Goal: Task Accomplishment & Management: Use online tool/utility

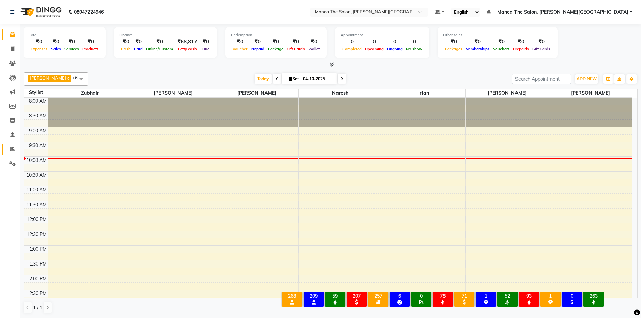
click at [15, 154] on link "Reports" at bounding box center [10, 149] width 16 height 11
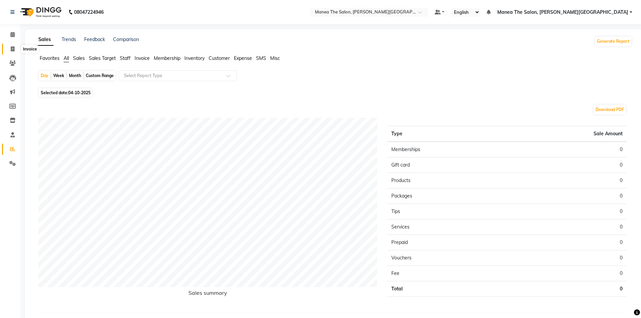
click at [8, 51] on span at bounding box center [13, 49] width 12 height 8
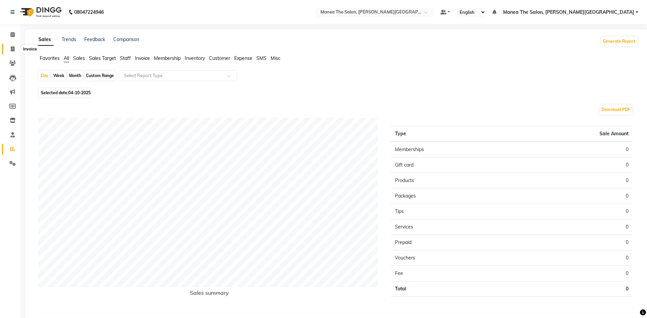
select select "8762"
select select "service"
